Goal: Transaction & Acquisition: Purchase product/service

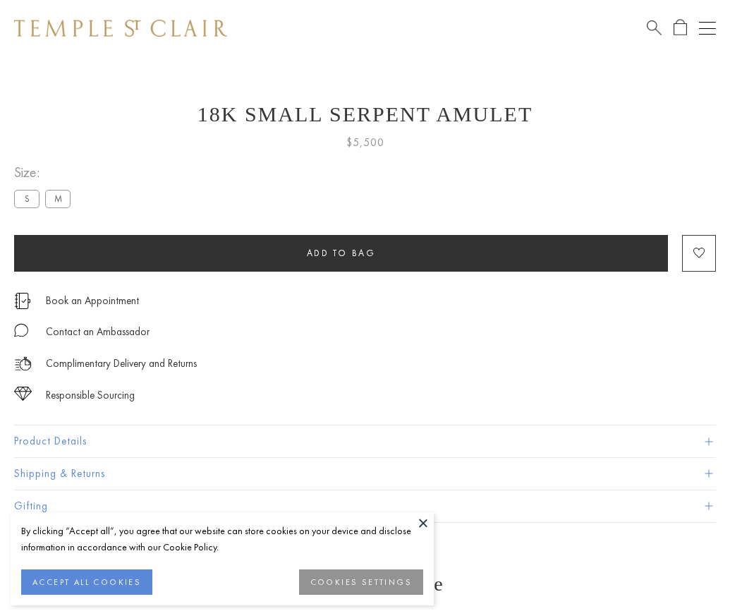
click at [341, 253] on span "Add to bag" at bounding box center [341, 253] width 69 height 12
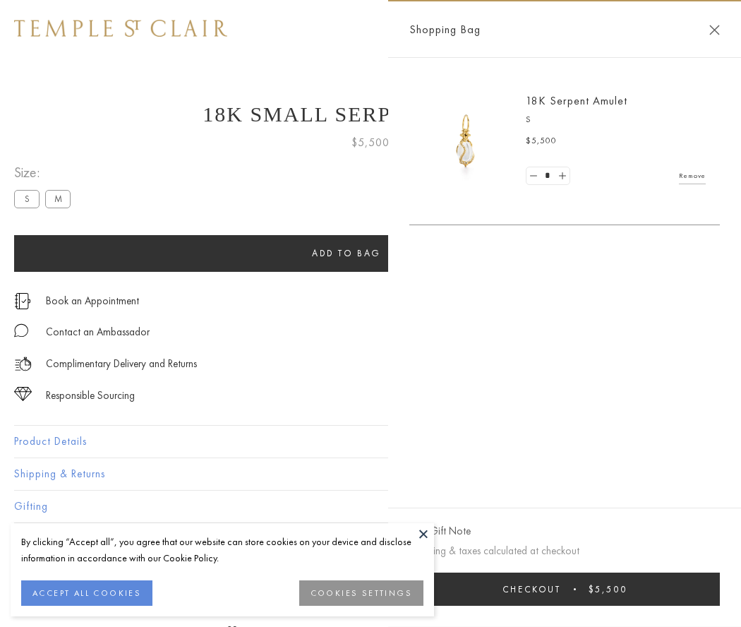
click at [561, 588] on span "Checkout" at bounding box center [531, 589] width 59 height 12
